Goal: Find specific page/section: Find specific page/section

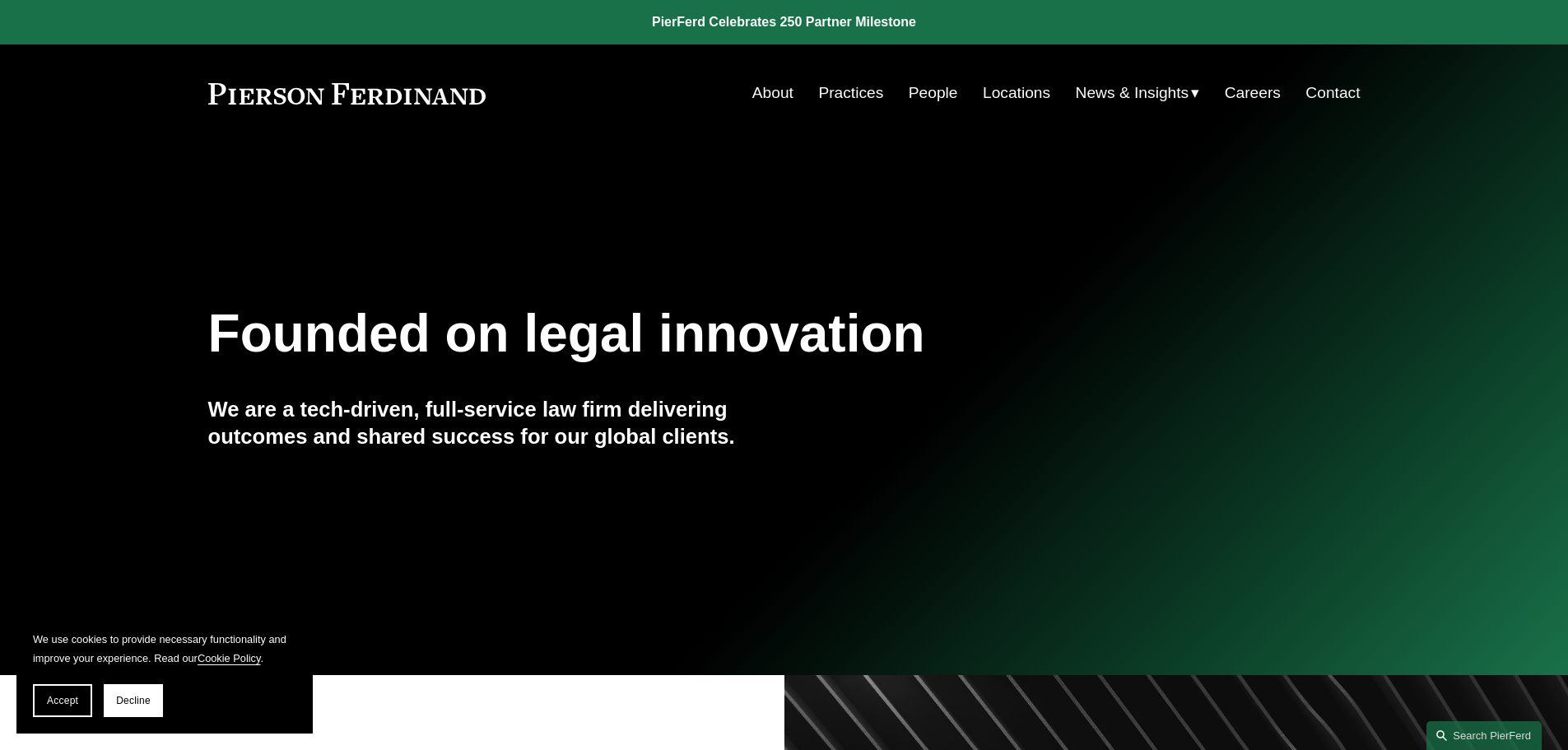
click at [847, 91] on link "Practices" at bounding box center [849, 92] width 65 height 31
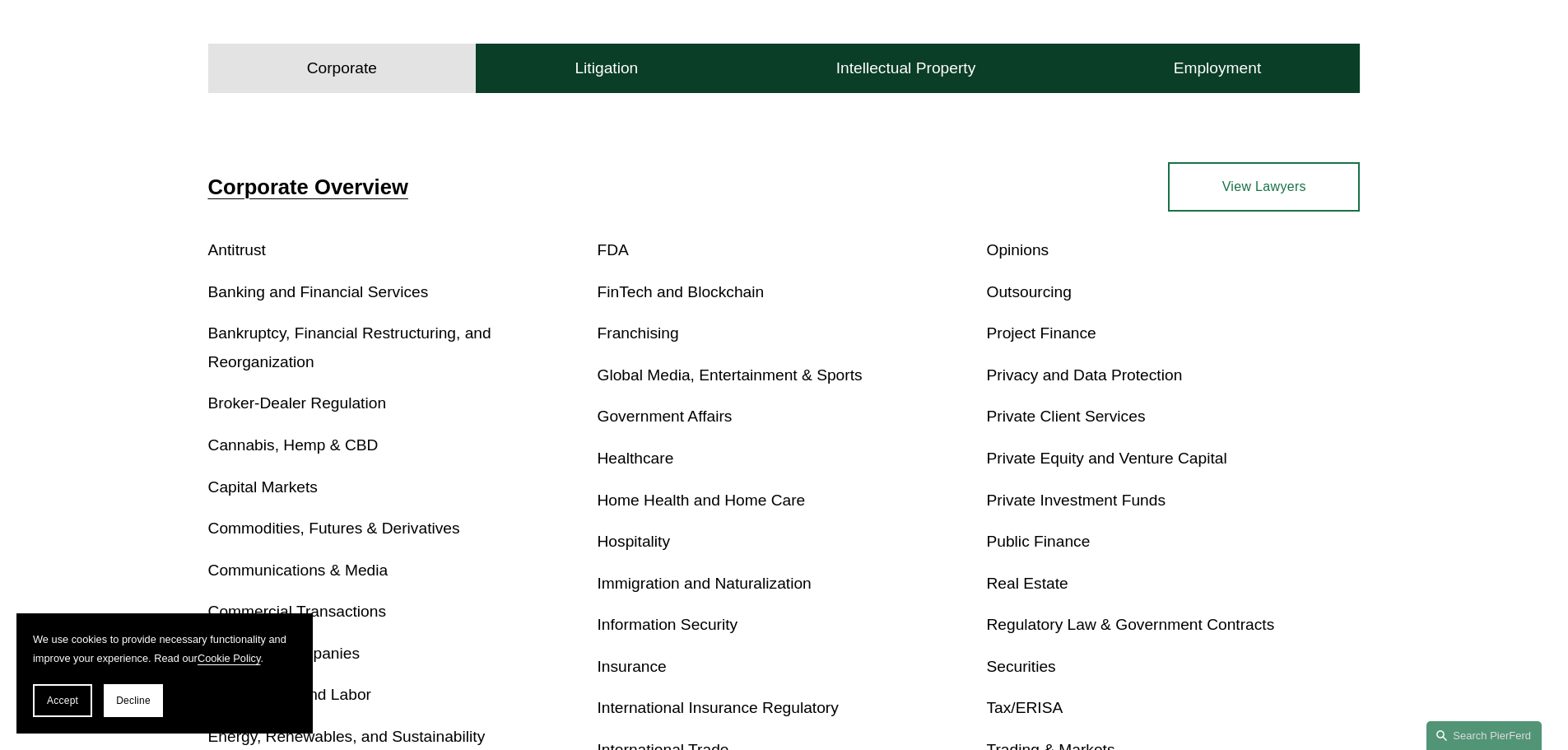
scroll to position [494, 0]
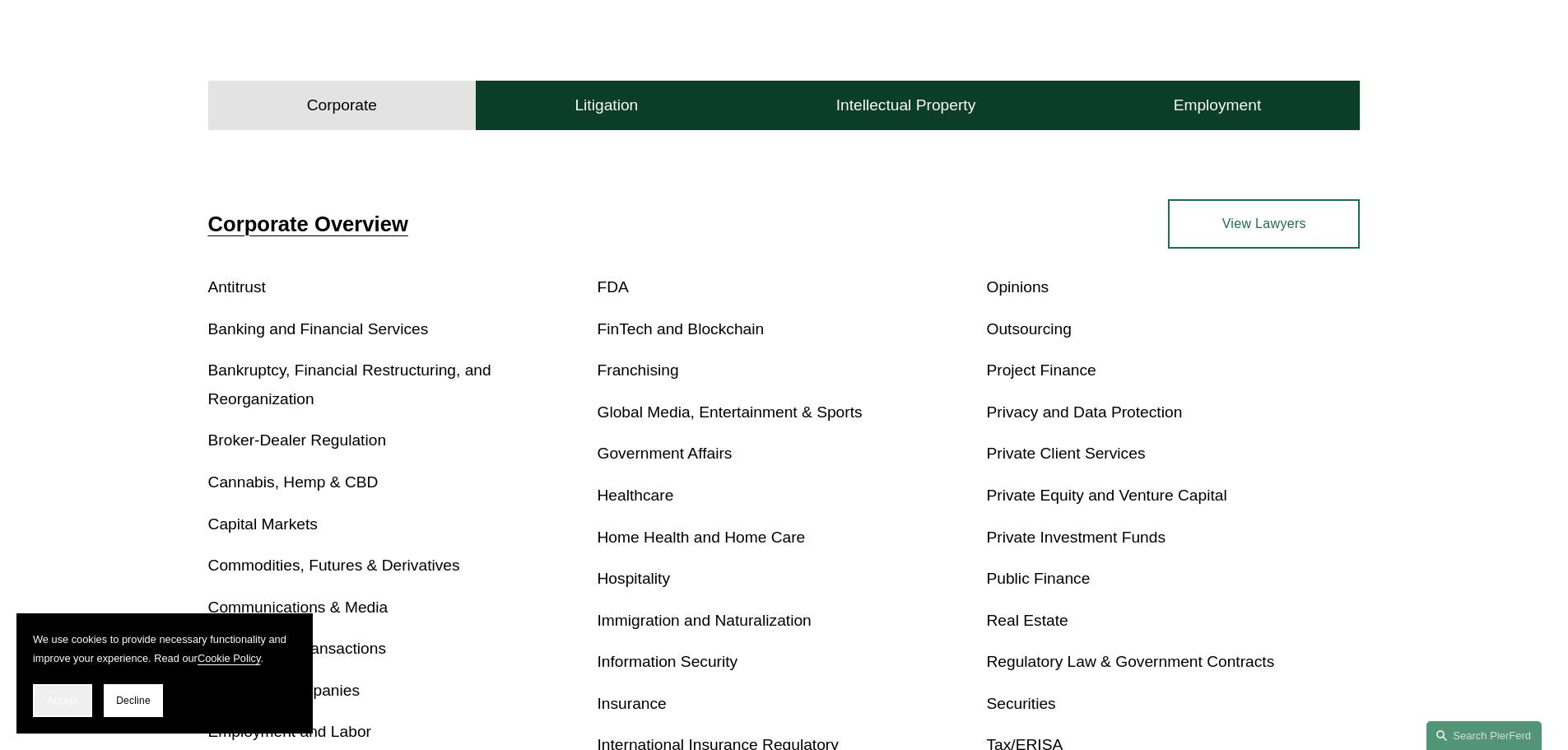
click at [77, 700] on span "Accept" at bounding box center [62, 701] width 31 height 12
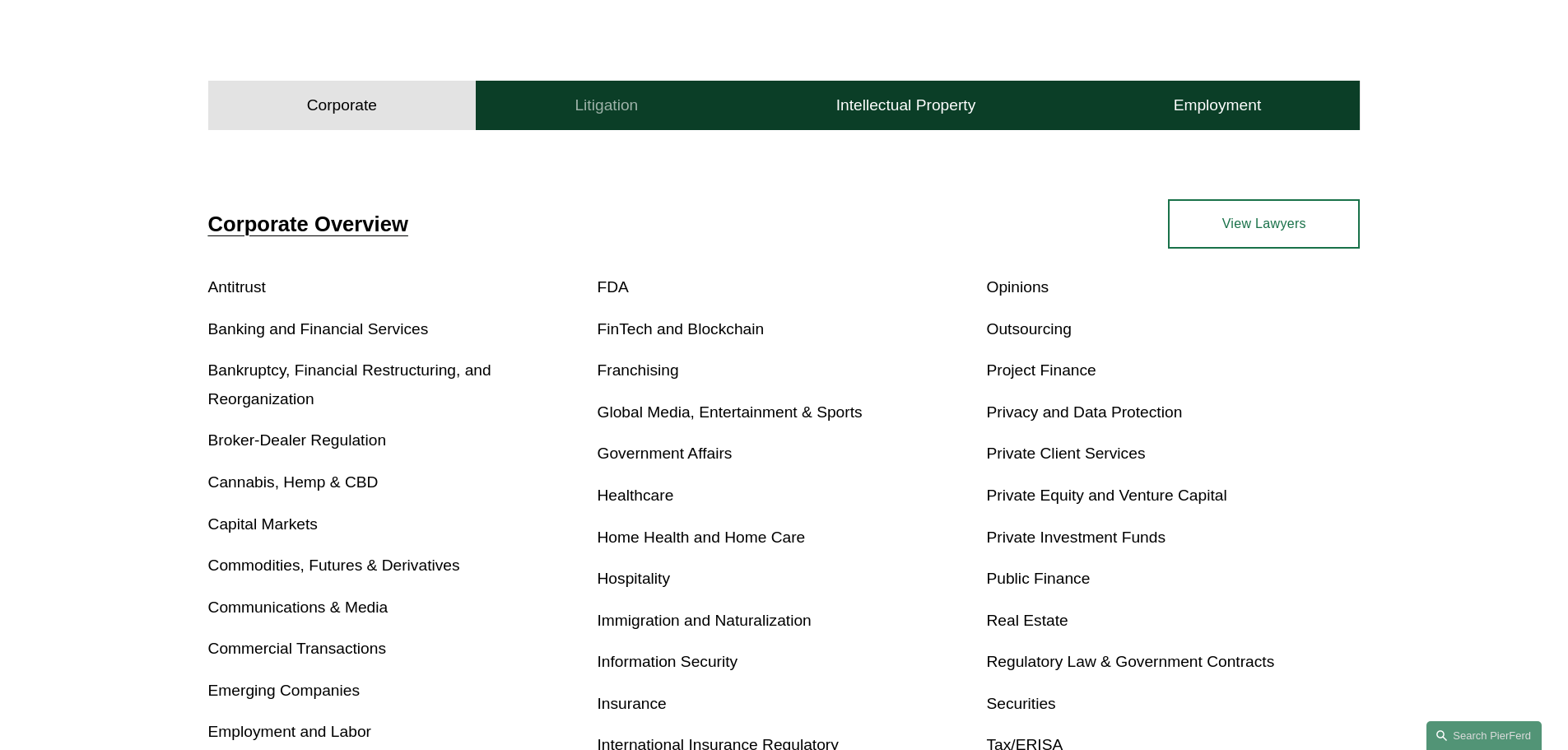
click at [564, 123] on button "Litigation" at bounding box center [606, 105] width 261 height 49
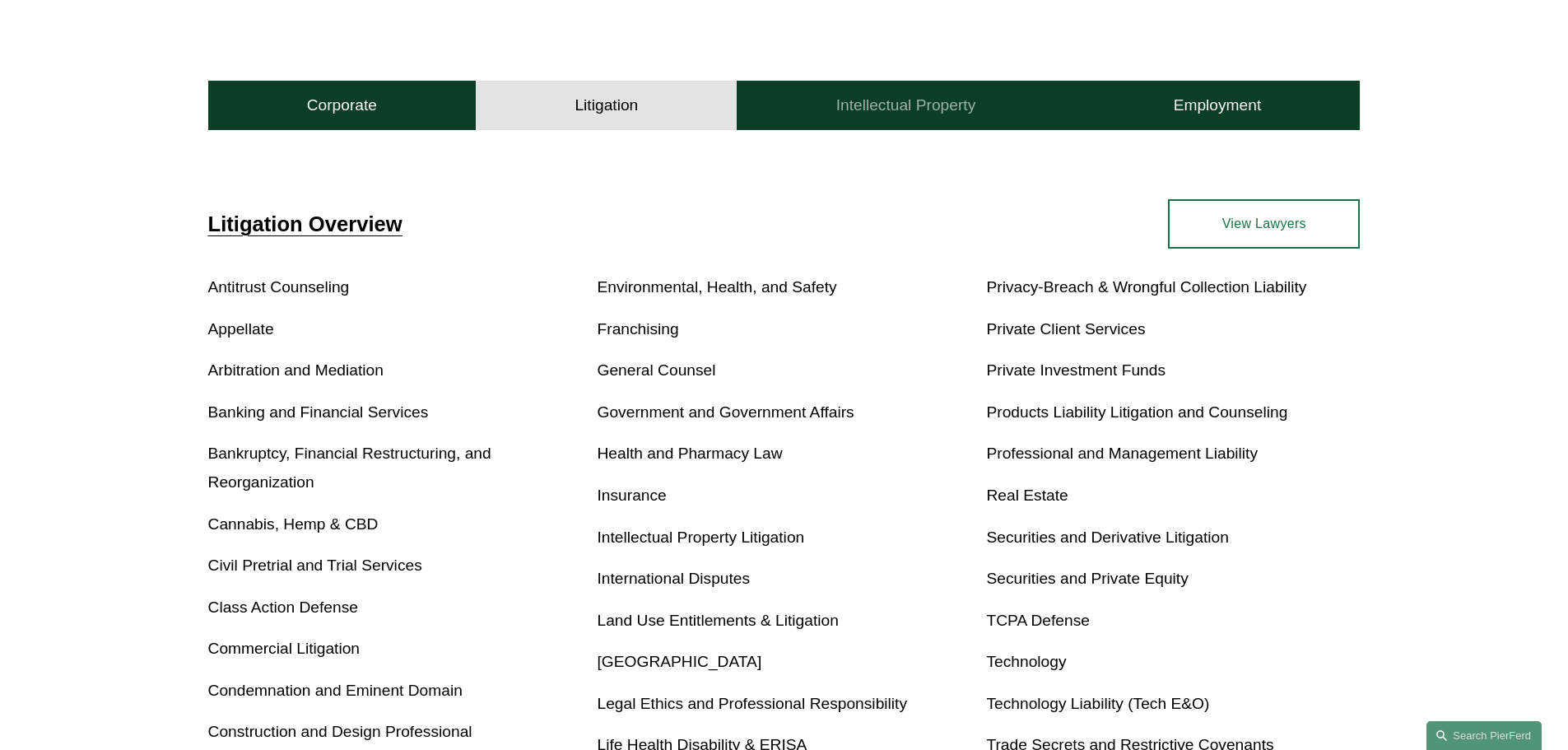
click at [799, 113] on button "Intellectual Property" at bounding box center [905, 105] width 337 height 49
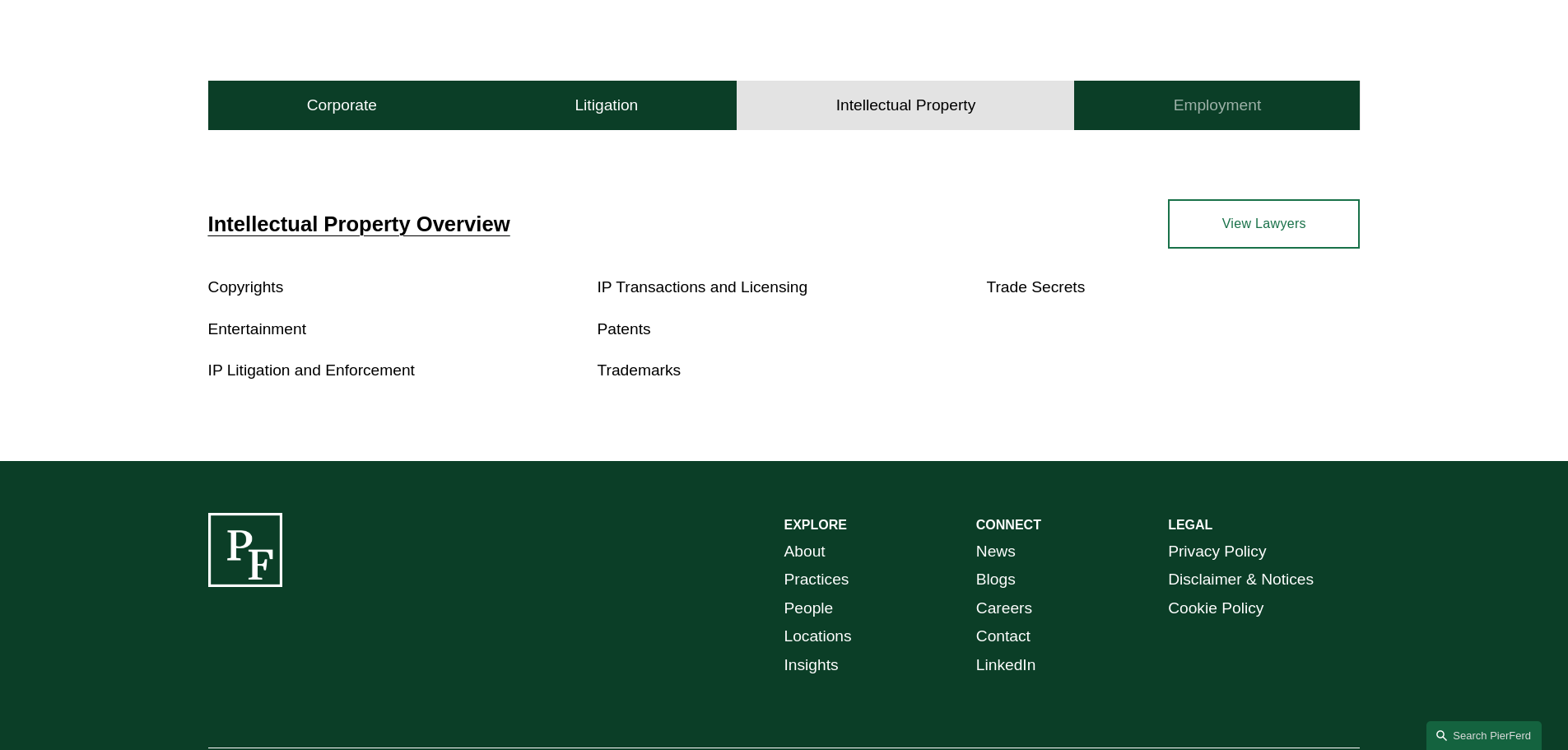
click at [1102, 102] on button "Employment" at bounding box center [1217, 105] width 285 height 49
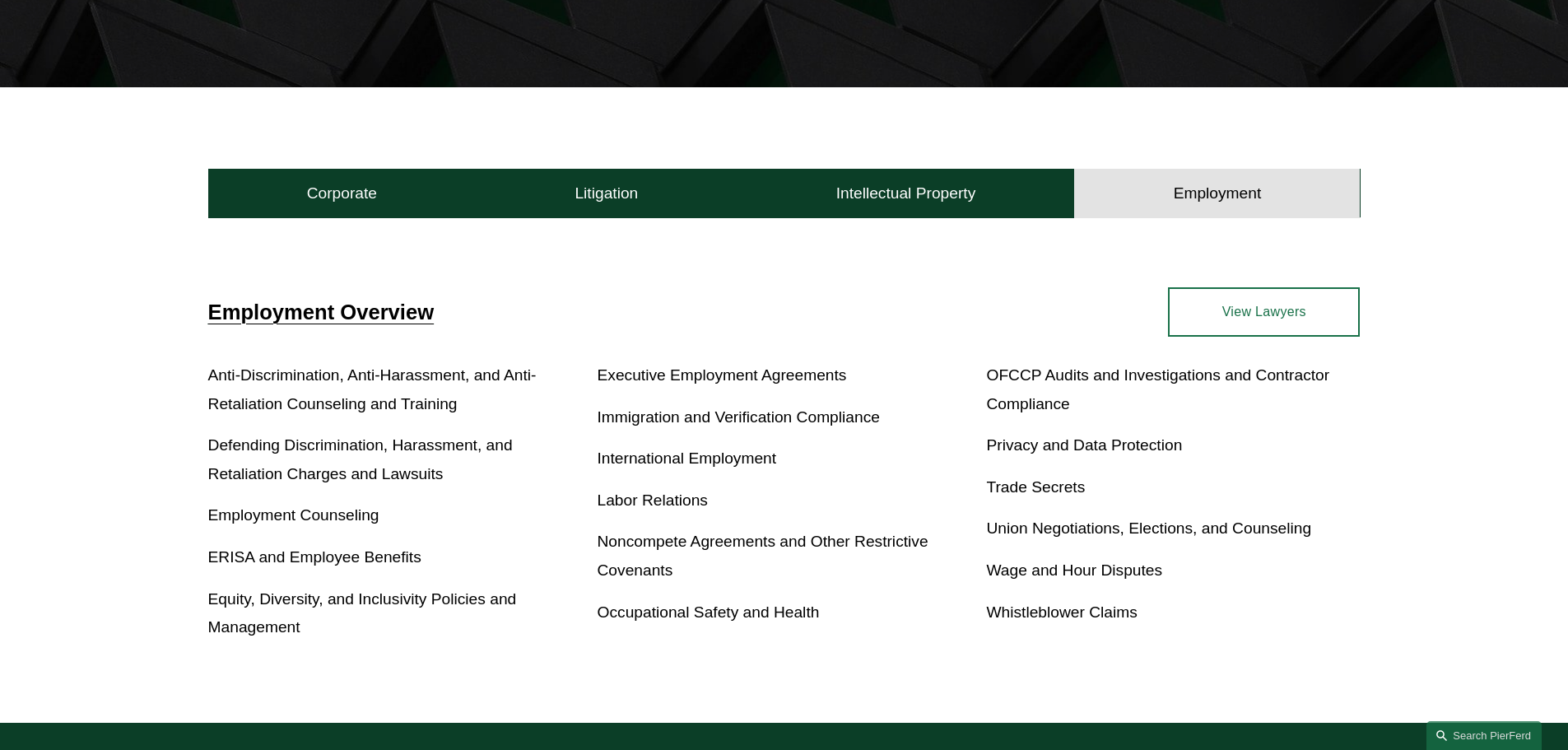
scroll to position [411, 0]
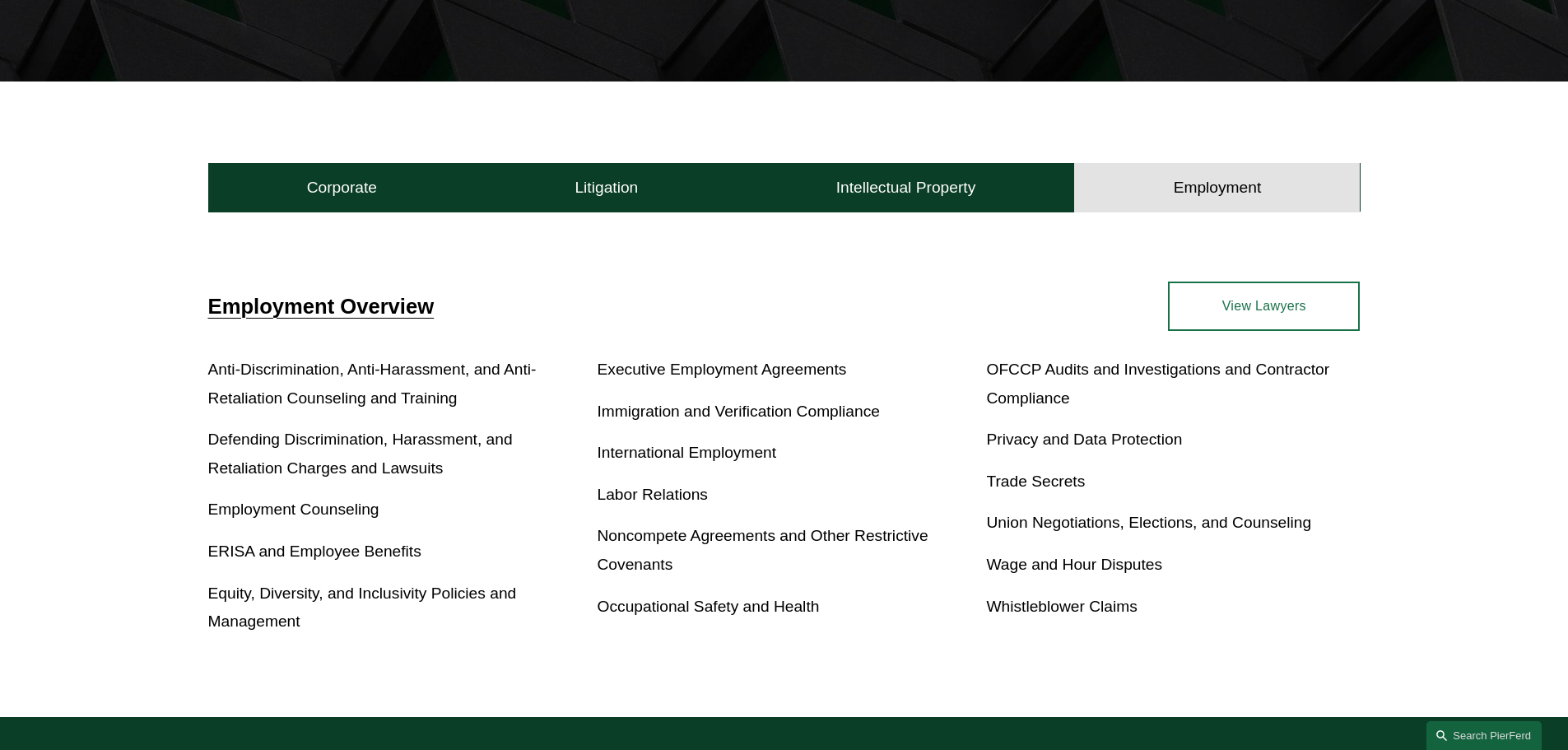
click at [1014, 612] on link "Whistleblower Claims" at bounding box center [1061, 606] width 151 height 17
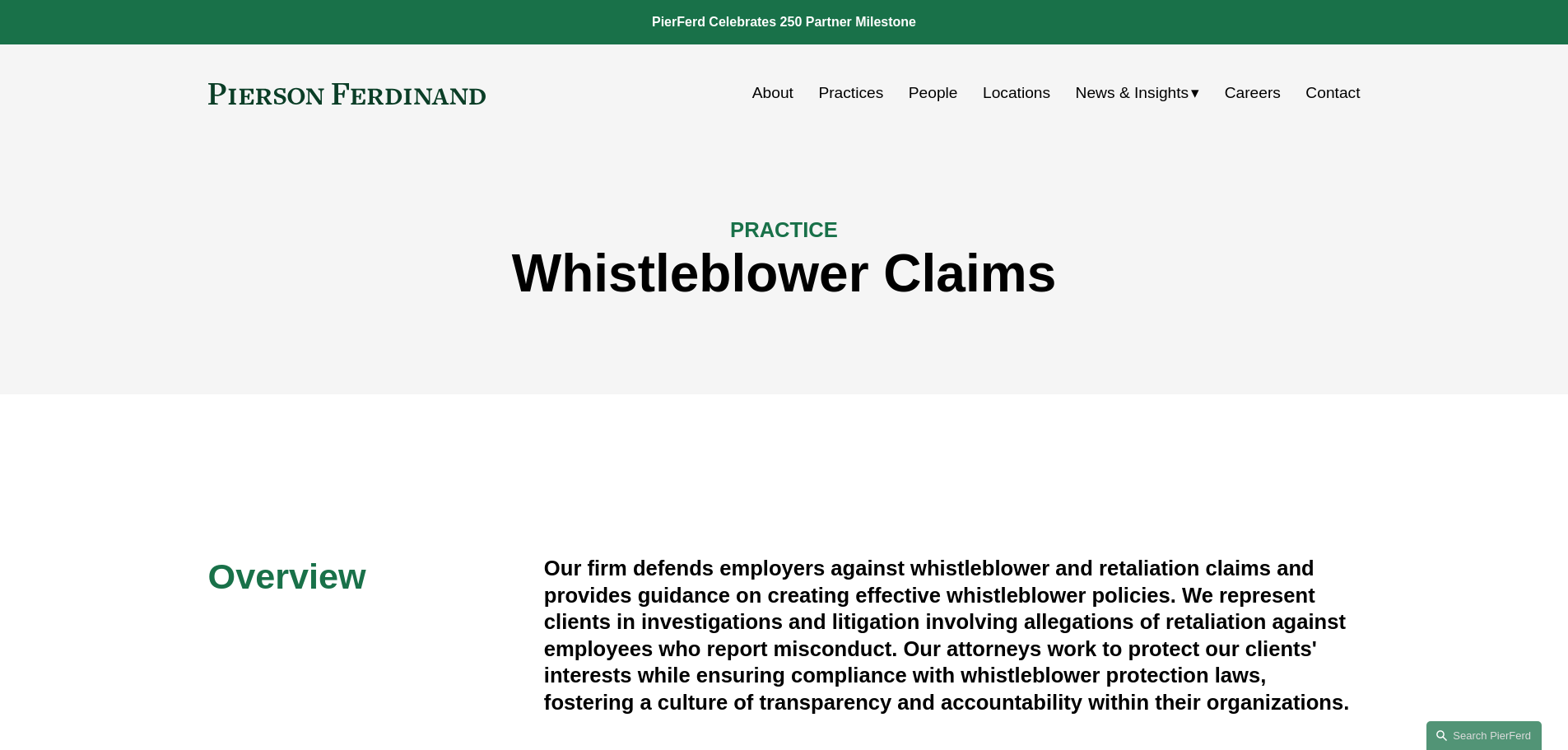
click at [1009, 88] on link "Locations" at bounding box center [1016, 92] width 68 height 31
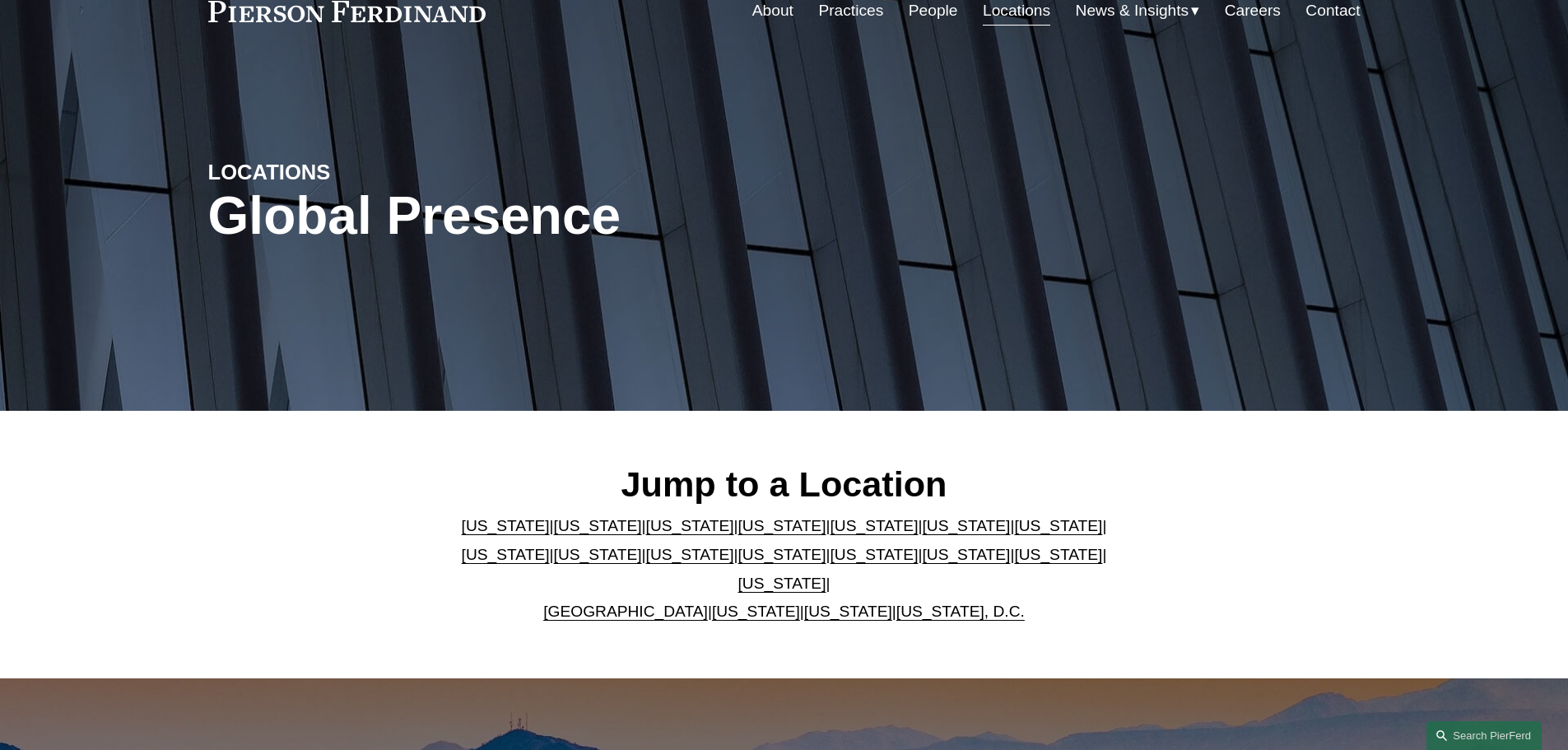
scroll to position [411, 0]
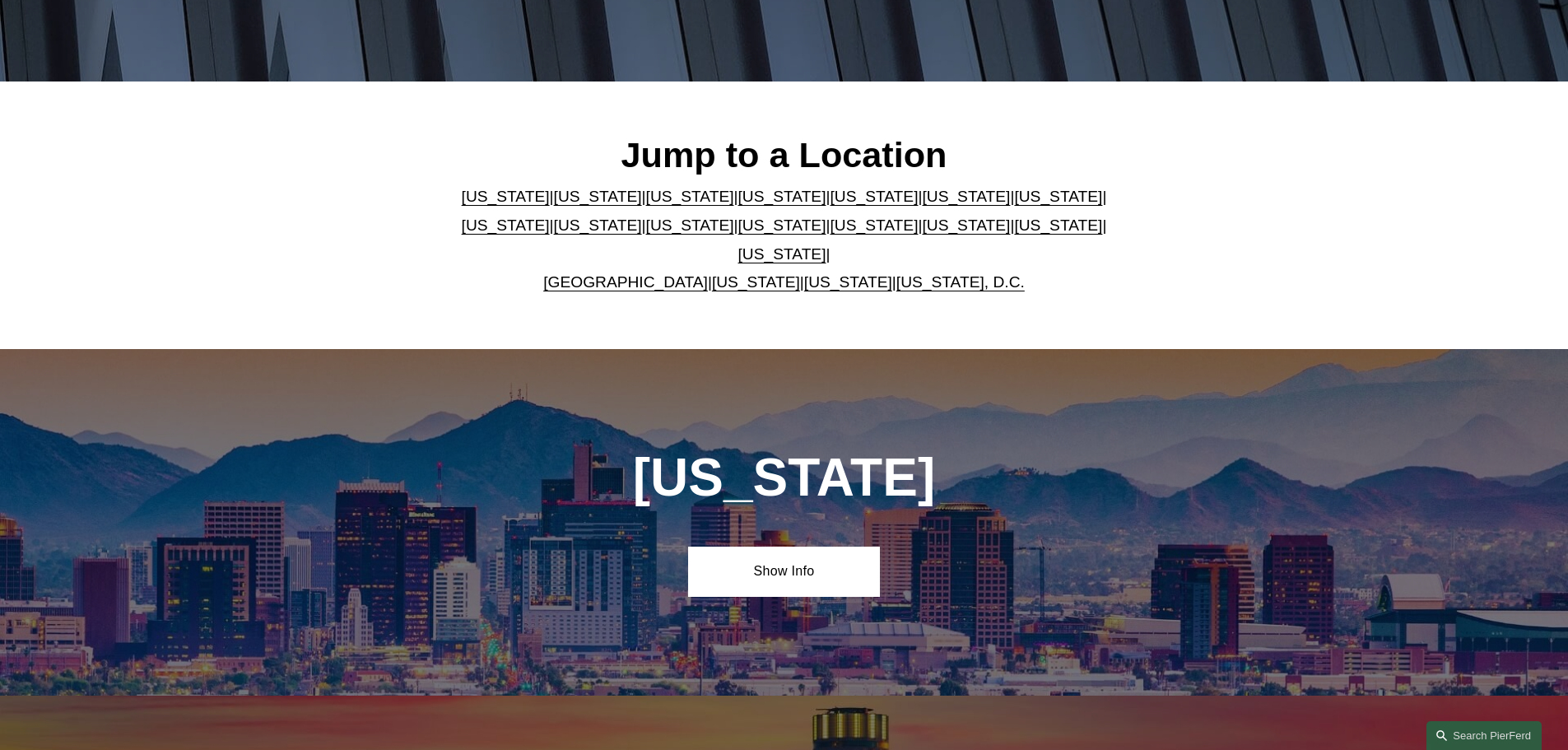
click at [921, 234] on link "Ohio" at bounding box center [965, 225] width 88 height 17
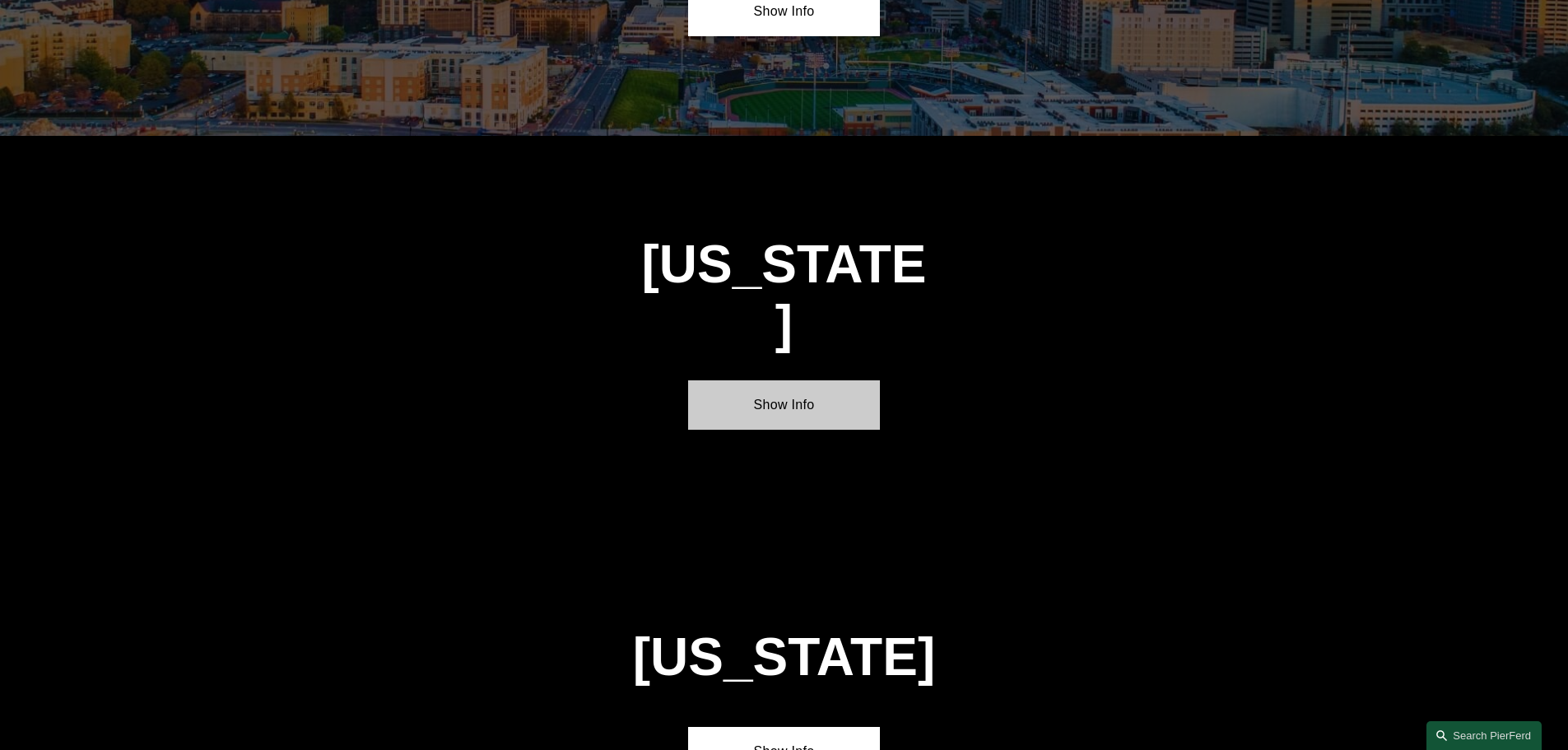
scroll to position [4909, 0]
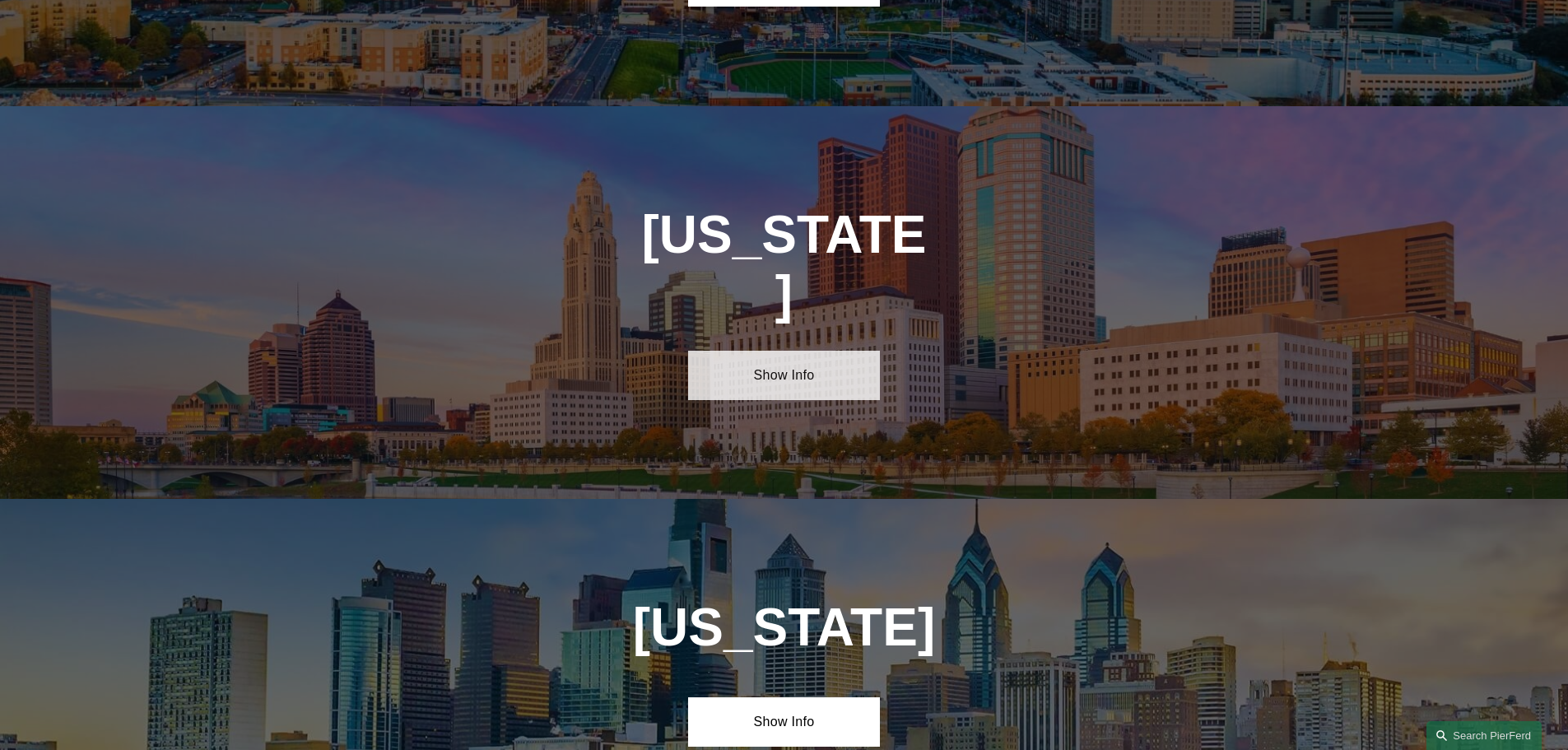
click at [801, 351] on link "Show Info" at bounding box center [784, 375] width 192 height 49
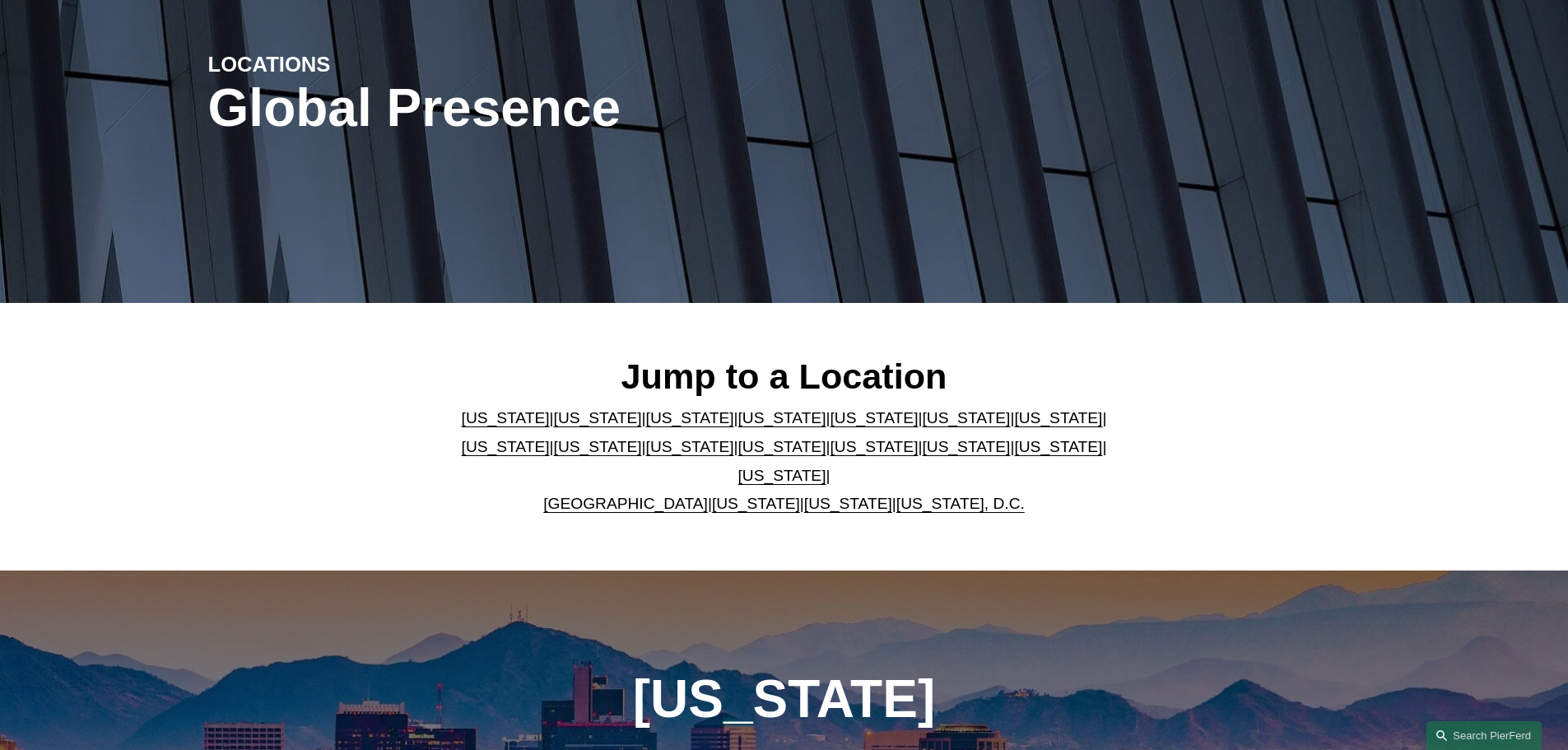
scroll to position [0, 0]
